Goal: Task Accomplishment & Management: Manage account settings

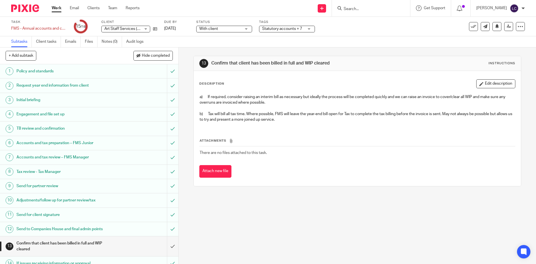
scroll to position [73, 0]
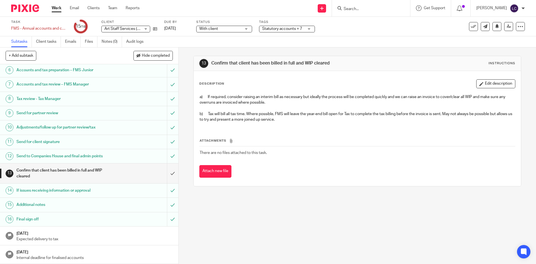
click at [289, 29] on span "Statutory accounts + 7" at bounding box center [282, 29] width 40 height 4
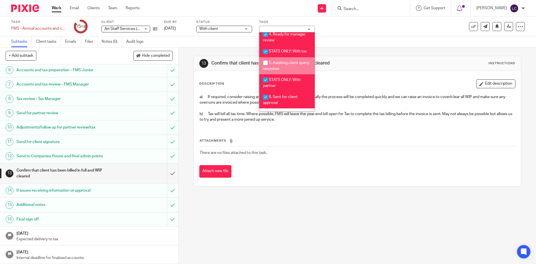
scroll to position [199, 0]
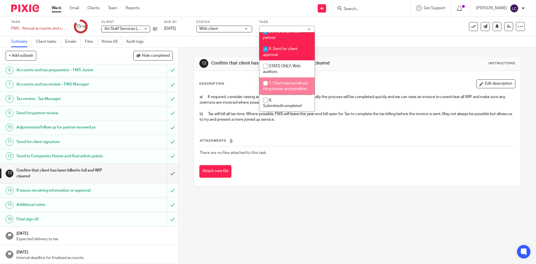
click at [292, 81] on span "7. Client warned about filing issues and penalties" at bounding box center [285, 86] width 45 height 10
checkbox input "true"
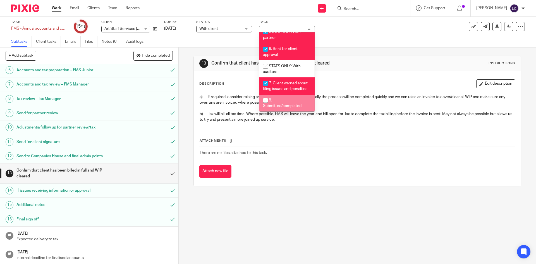
click at [278, 102] on li "8. Submitted/completed" at bounding box center [286, 103] width 55 height 17
checkbox input "true"
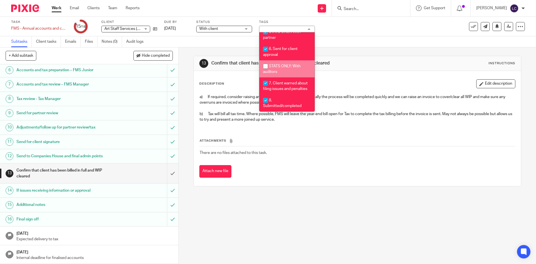
click at [268, 61] on input "checkbox" at bounding box center [265, 66] width 11 height 11
checkbox input "true"
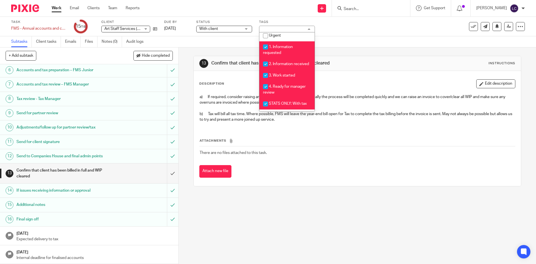
scroll to position [115, 0]
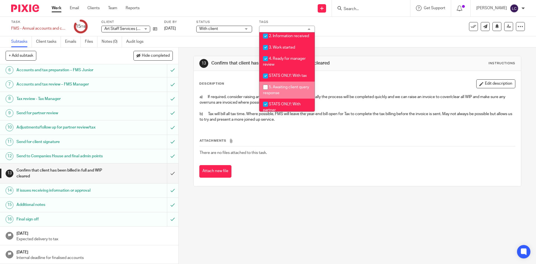
click at [299, 97] on li "5. Awaiting client query response" at bounding box center [286, 90] width 55 height 17
checkbox input "true"
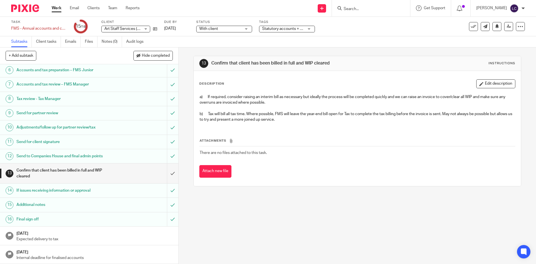
click at [304, 146] on th "Attachments" at bounding box center [357, 142] width 316 height 8
click at [218, 27] on span "With client" at bounding box center [208, 29] width 19 height 4
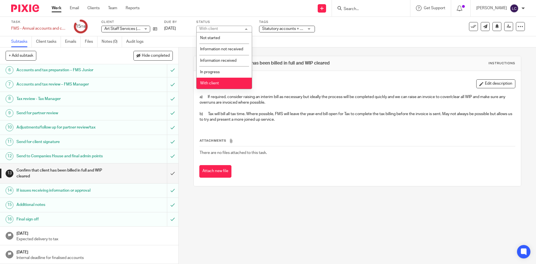
click at [268, 134] on div "Attachments There are no files attached to this task. Attach new file" at bounding box center [357, 152] width 316 height 51
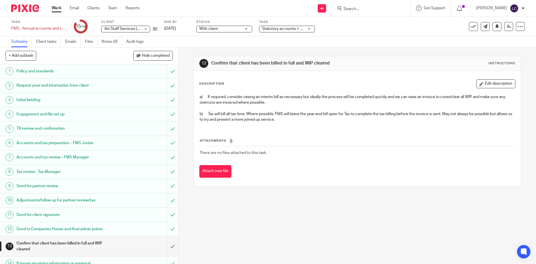
scroll to position [73, 0]
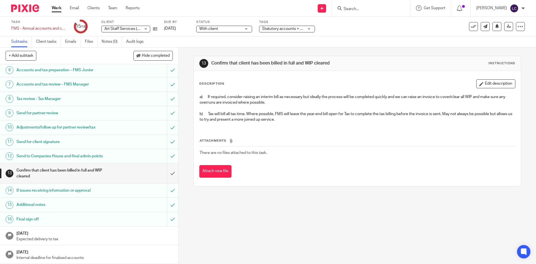
click at [106, 234] on h1 "[DATE]" at bounding box center [94, 232] width 156 height 7
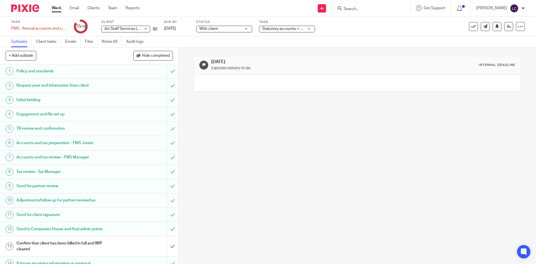
scroll to position [73, 0]
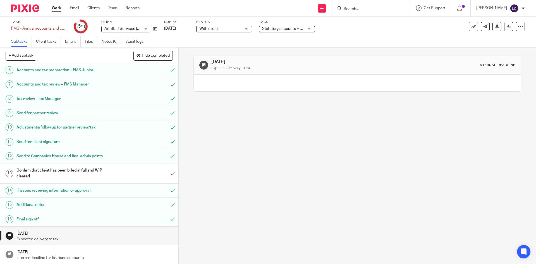
click at [49, 176] on h1 "Confirm that client has been billed in full and WIP cleared" at bounding box center [64, 173] width 97 height 14
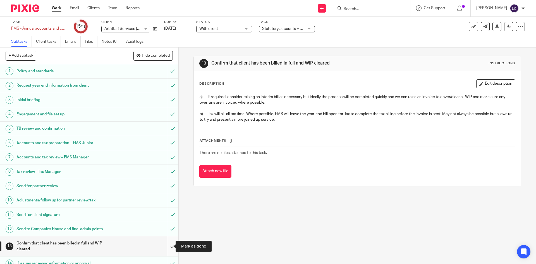
click at [166, 247] on input "submit" at bounding box center [89, 246] width 178 height 20
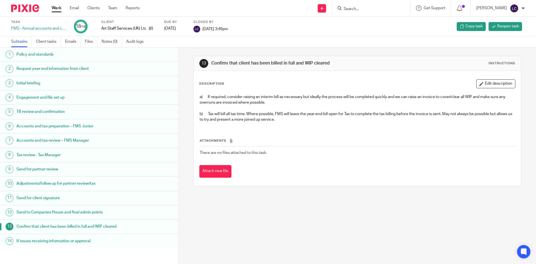
scroll to position [73, 0]
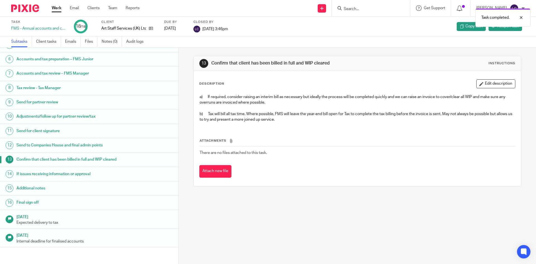
click at [48, 160] on h1 "Confirm that client has been billed in full and WIP cleared" at bounding box center [68, 159] width 104 height 8
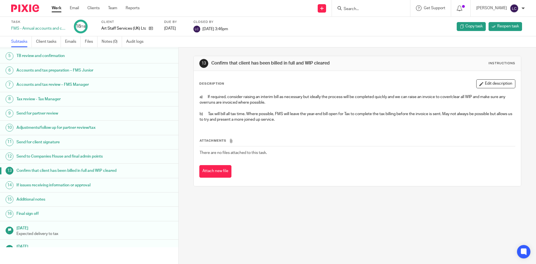
scroll to position [73, 0]
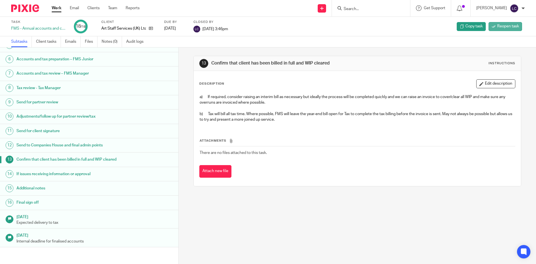
click at [501, 28] on span "Reopen task" at bounding box center [508, 26] width 22 height 6
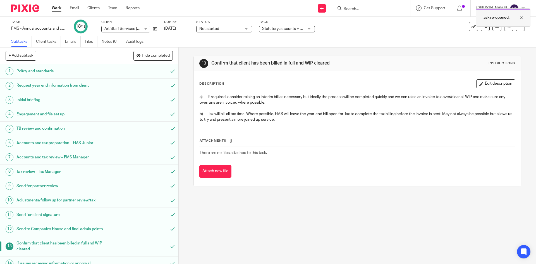
click at [523, 15] on div at bounding box center [517, 17] width 15 height 7
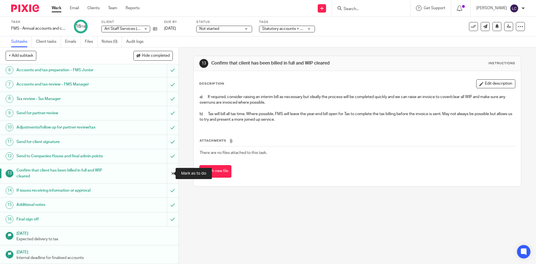
click at [163, 171] on input "submit" at bounding box center [89, 173] width 178 height 20
